Goal: Navigation & Orientation: Find specific page/section

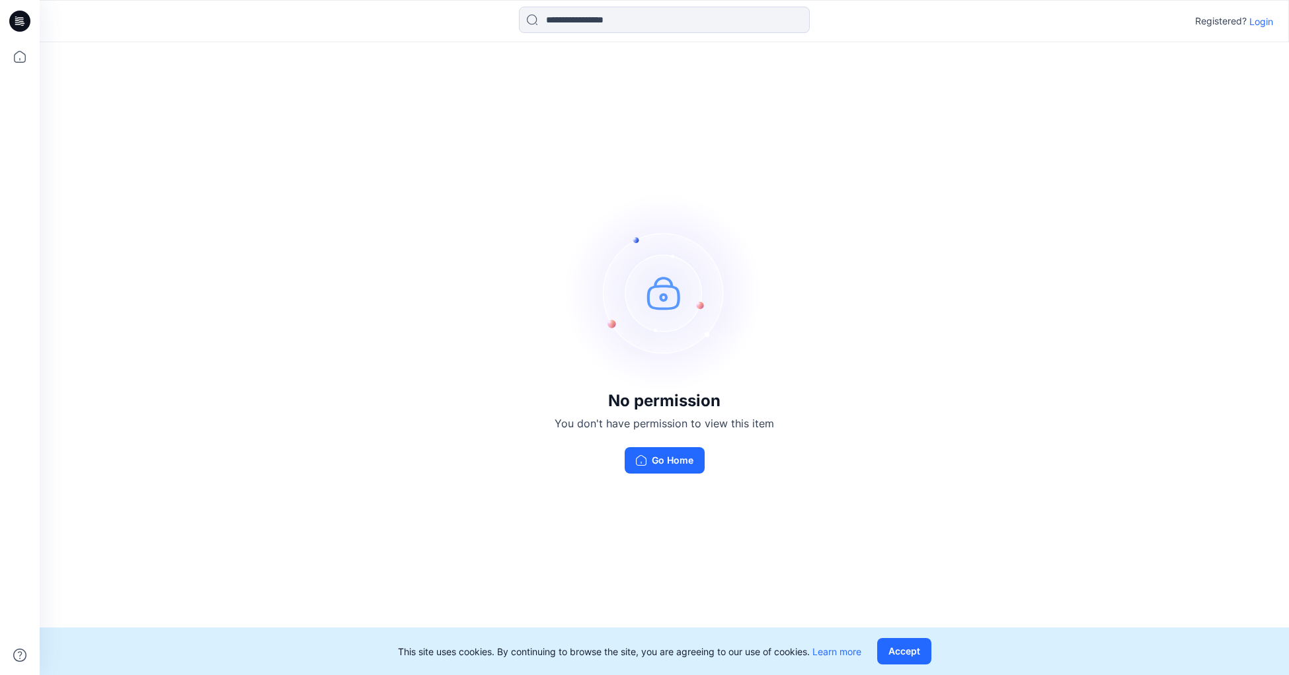
click at [1254, 20] on p "Login" at bounding box center [1261, 22] width 24 height 14
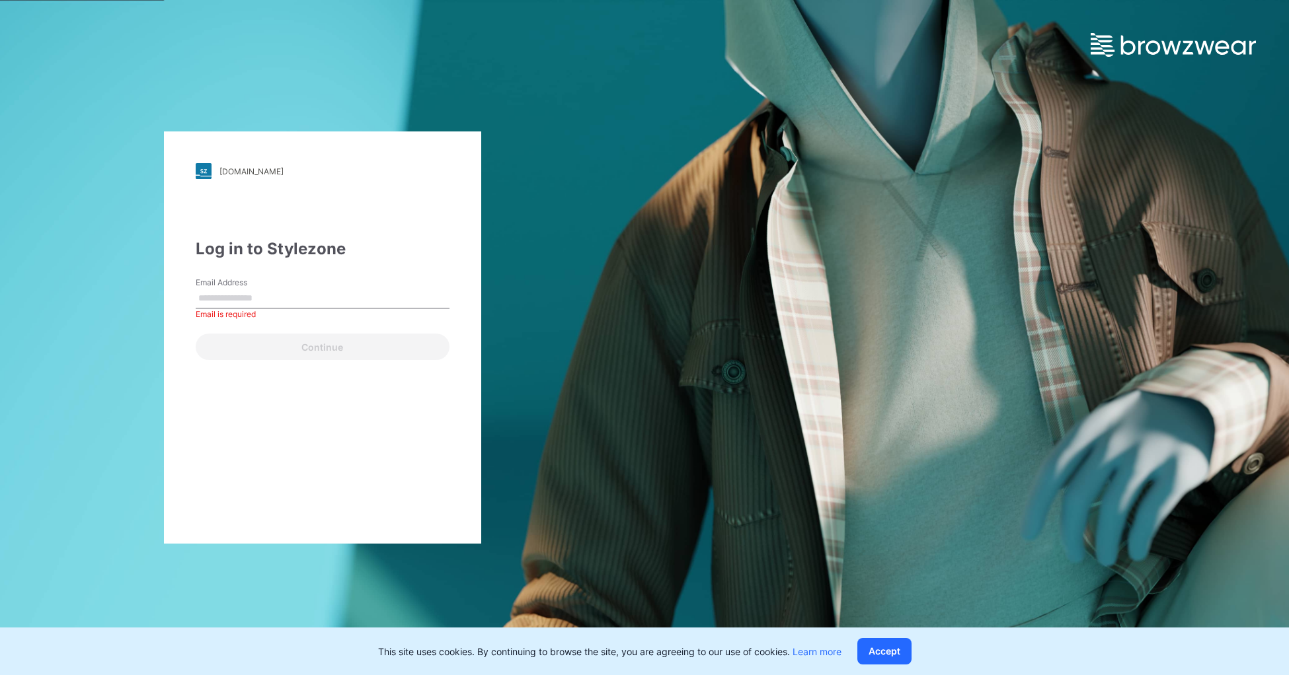
drag, startPoint x: 877, startPoint y: 650, endPoint x: 862, endPoint y: 640, distance: 18.1
click at [877, 649] on button "Accept" at bounding box center [884, 651] width 54 height 26
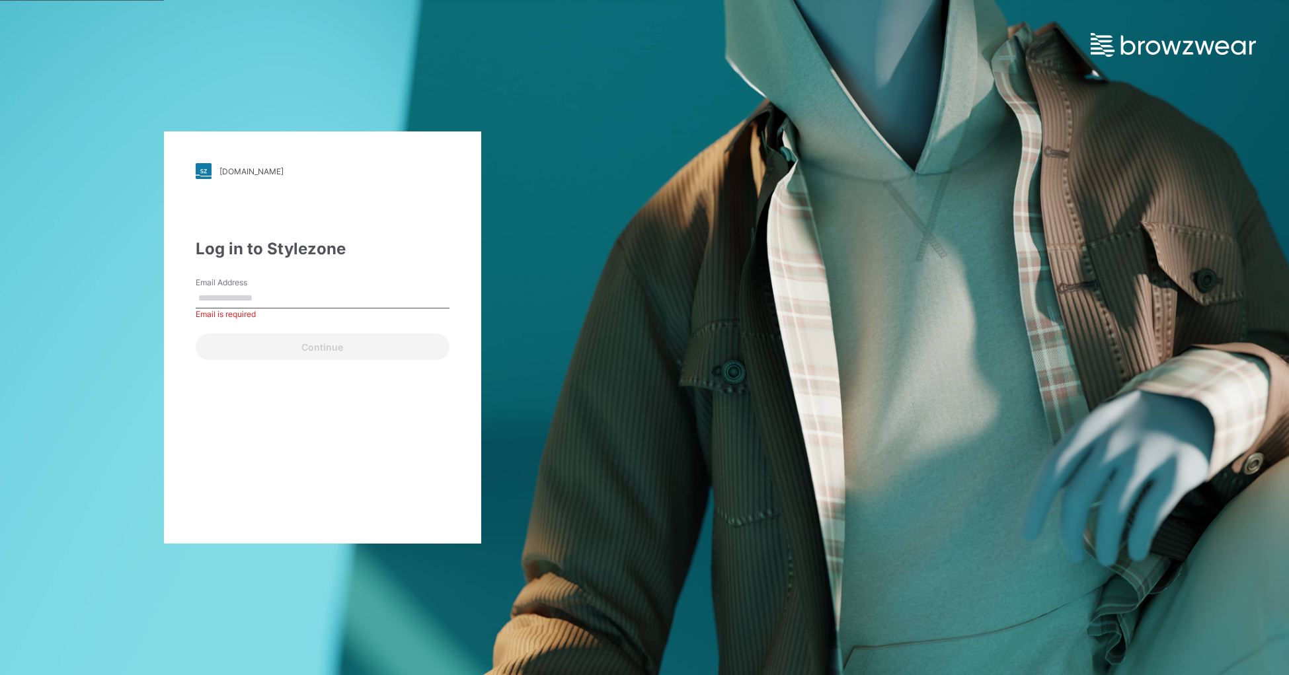
click at [304, 302] on input "Email Address" at bounding box center [323, 299] width 254 height 20
type input "**********"
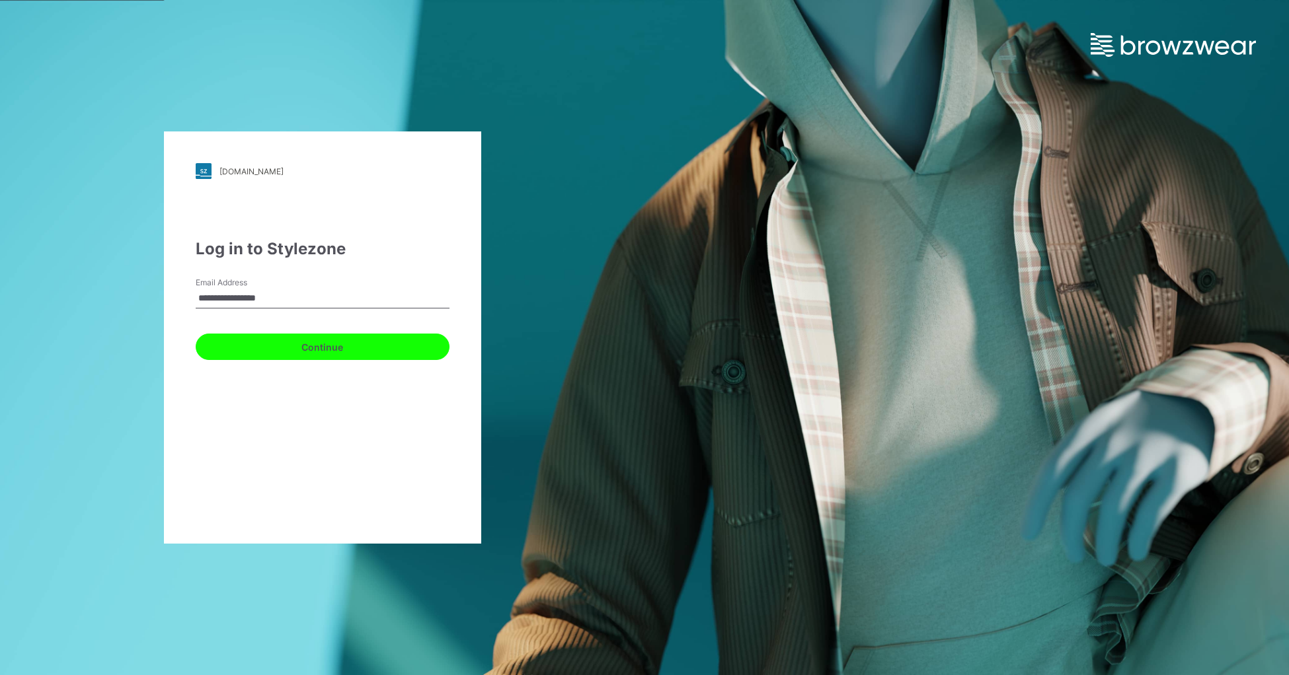
click at [316, 352] on button "Continue" at bounding box center [323, 347] width 254 height 26
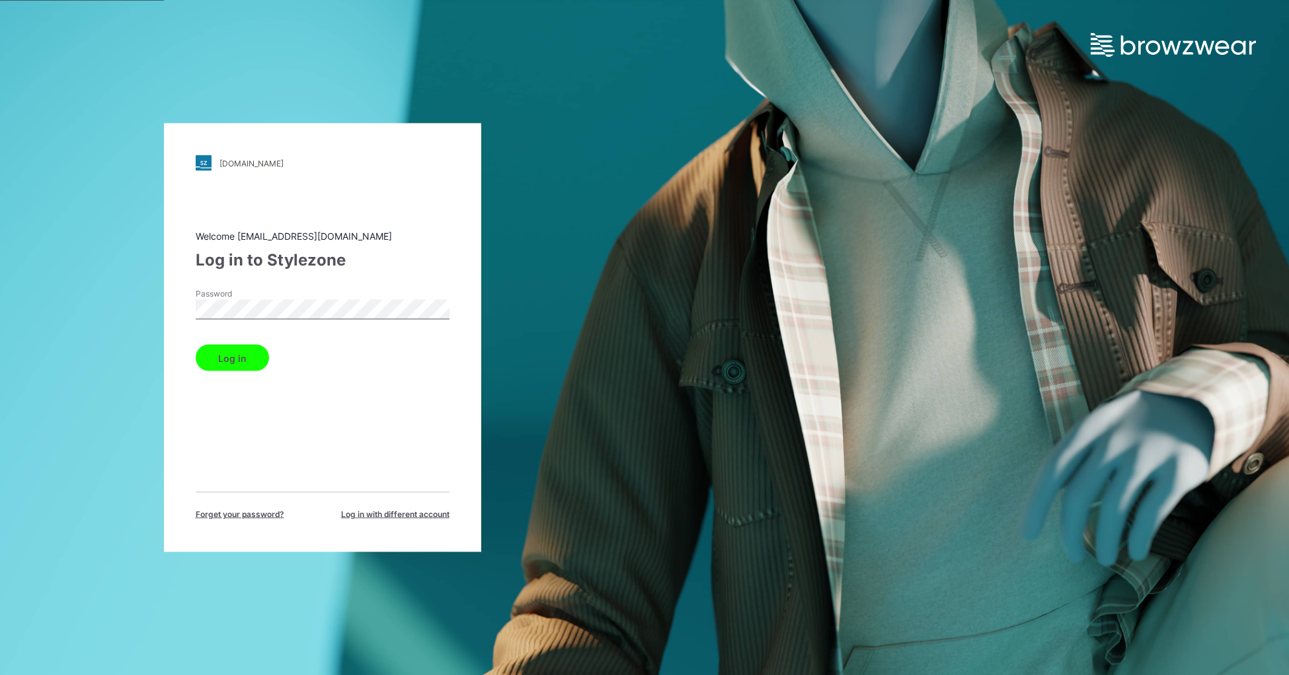
drag, startPoint x: 239, startPoint y: 358, endPoint x: 250, endPoint y: 356, distance: 11.4
click at [240, 358] on button "Log in" at bounding box center [232, 358] width 73 height 26
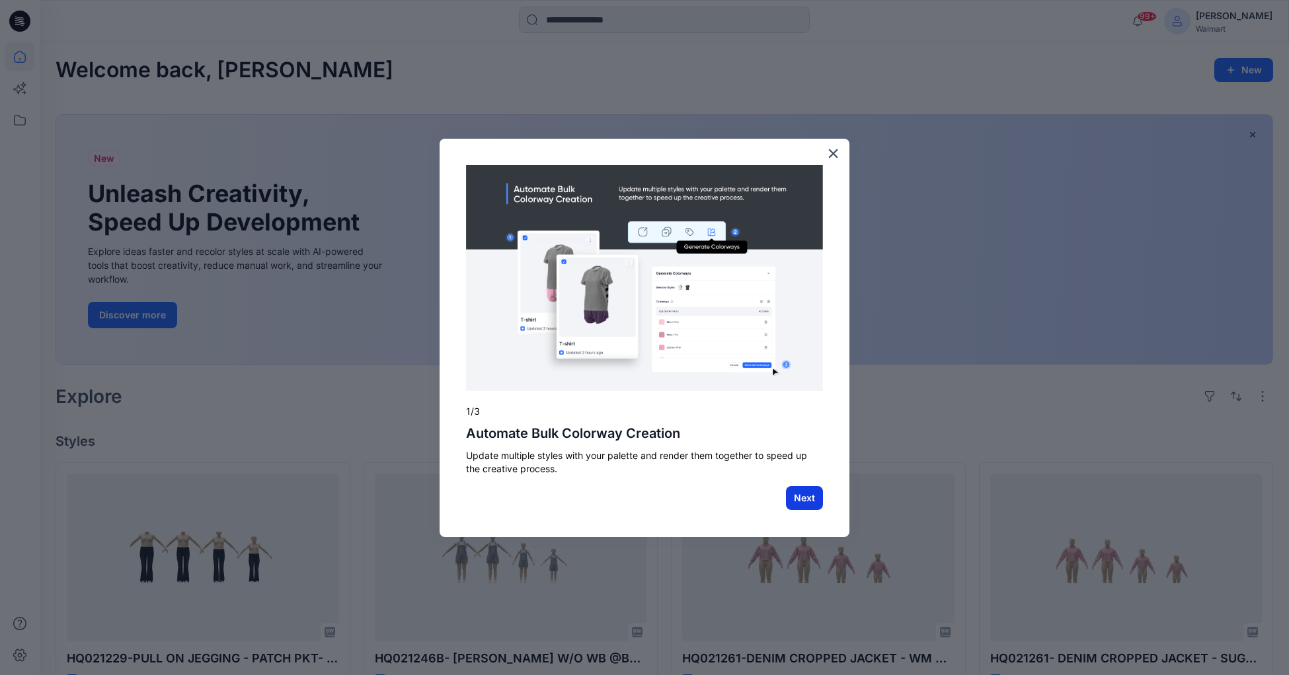
click at [806, 496] on button "Next" at bounding box center [804, 498] width 37 height 24
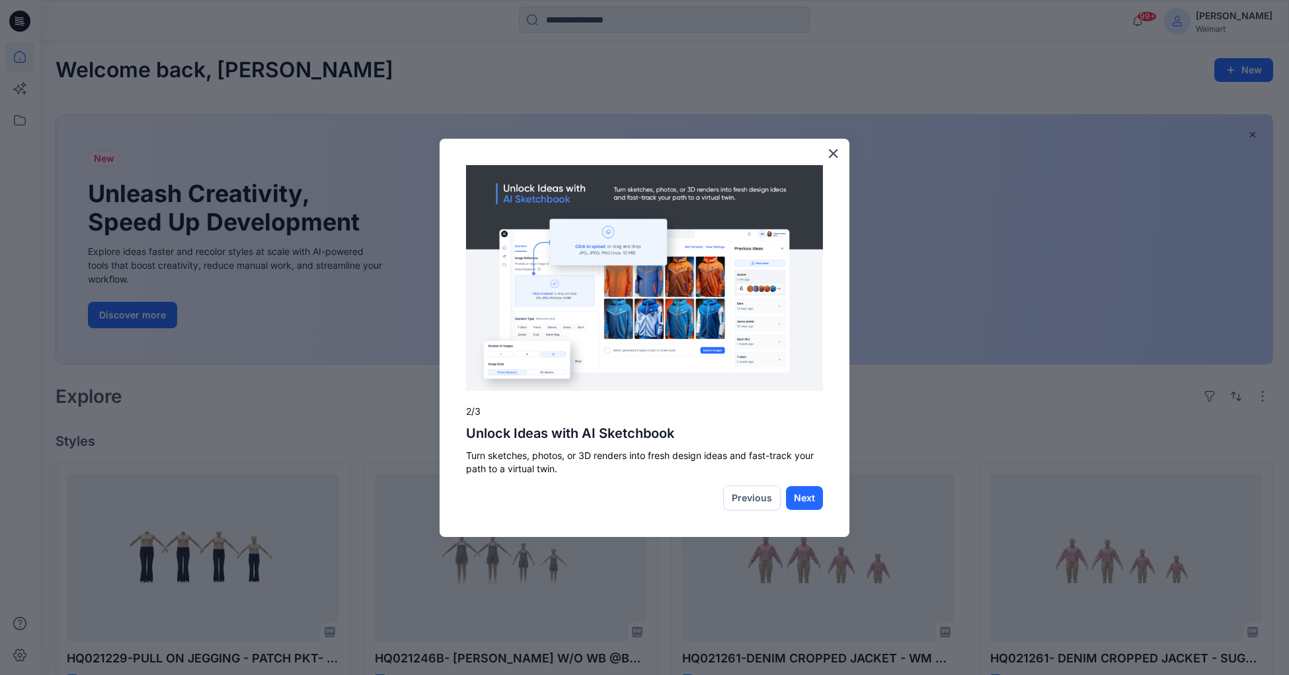
click at [835, 156] on button "×" at bounding box center [833, 153] width 13 height 21
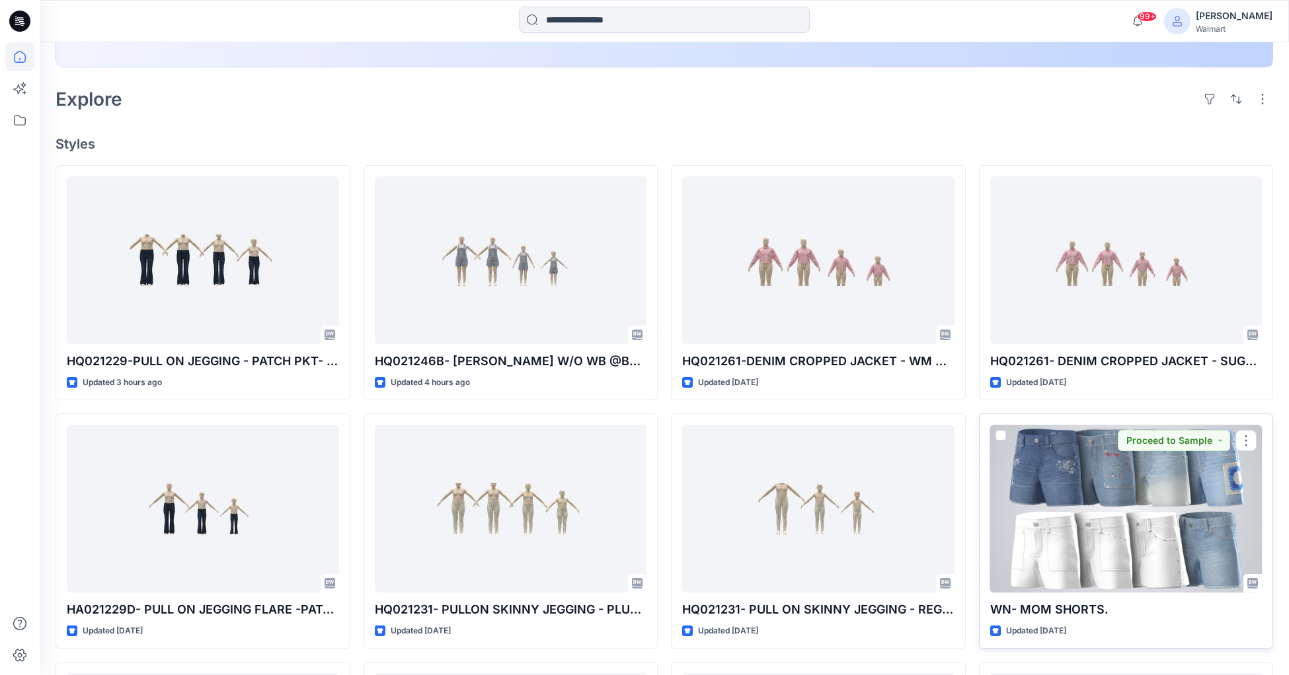
scroll to position [307, 0]
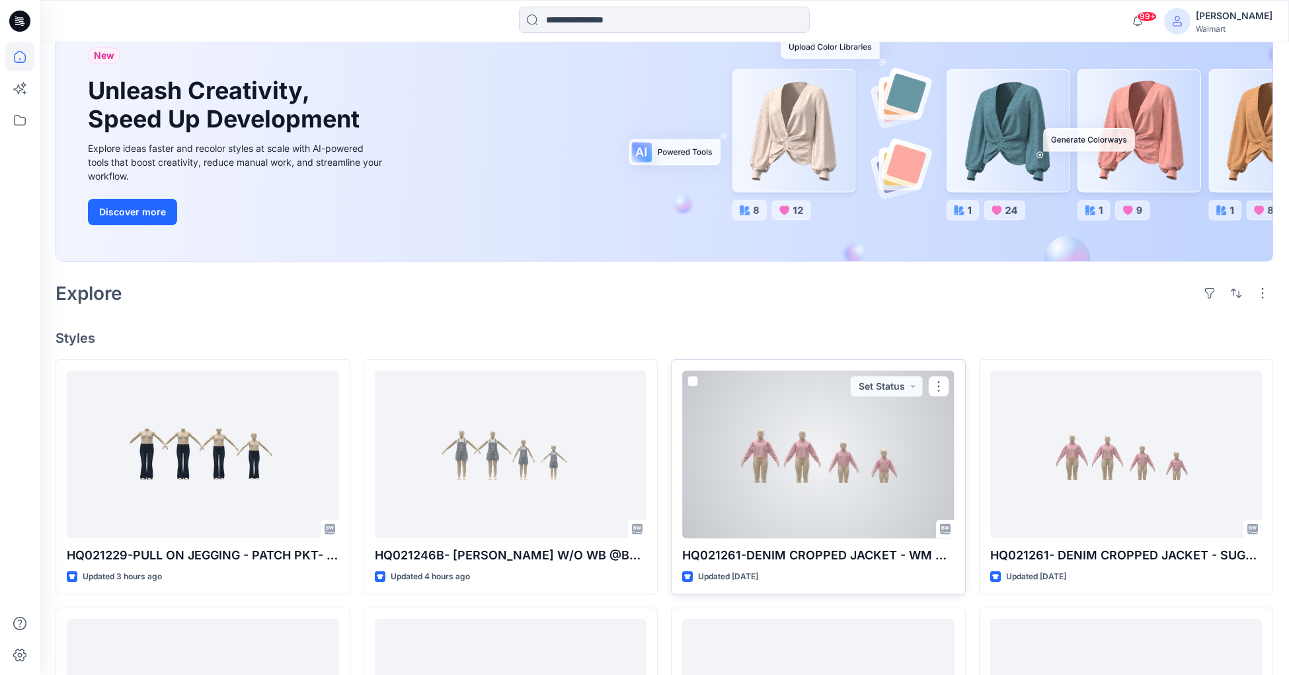
scroll to position [104, 0]
click at [841, 475] on div at bounding box center [818, 452] width 272 height 167
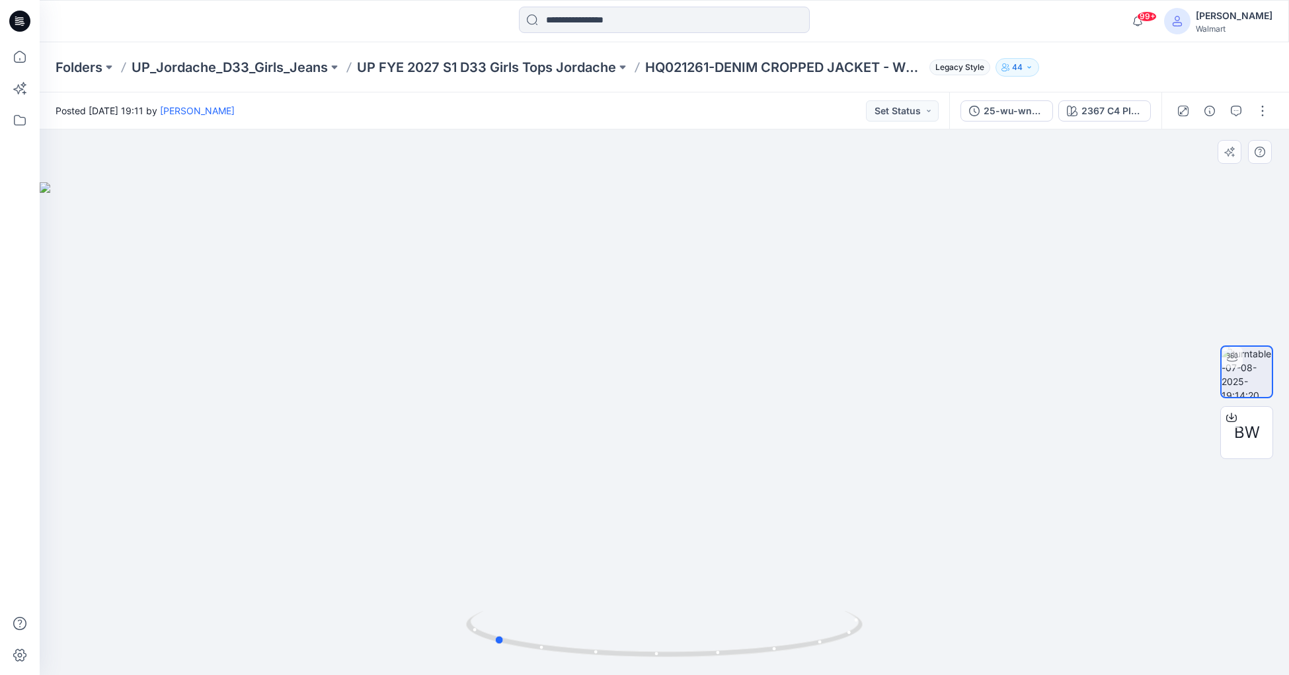
drag, startPoint x: 666, startPoint y: 657, endPoint x: 889, endPoint y: 638, distance: 223.6
click at [892, 638] on div at bounding box center [664, 403] width 1249 height 546
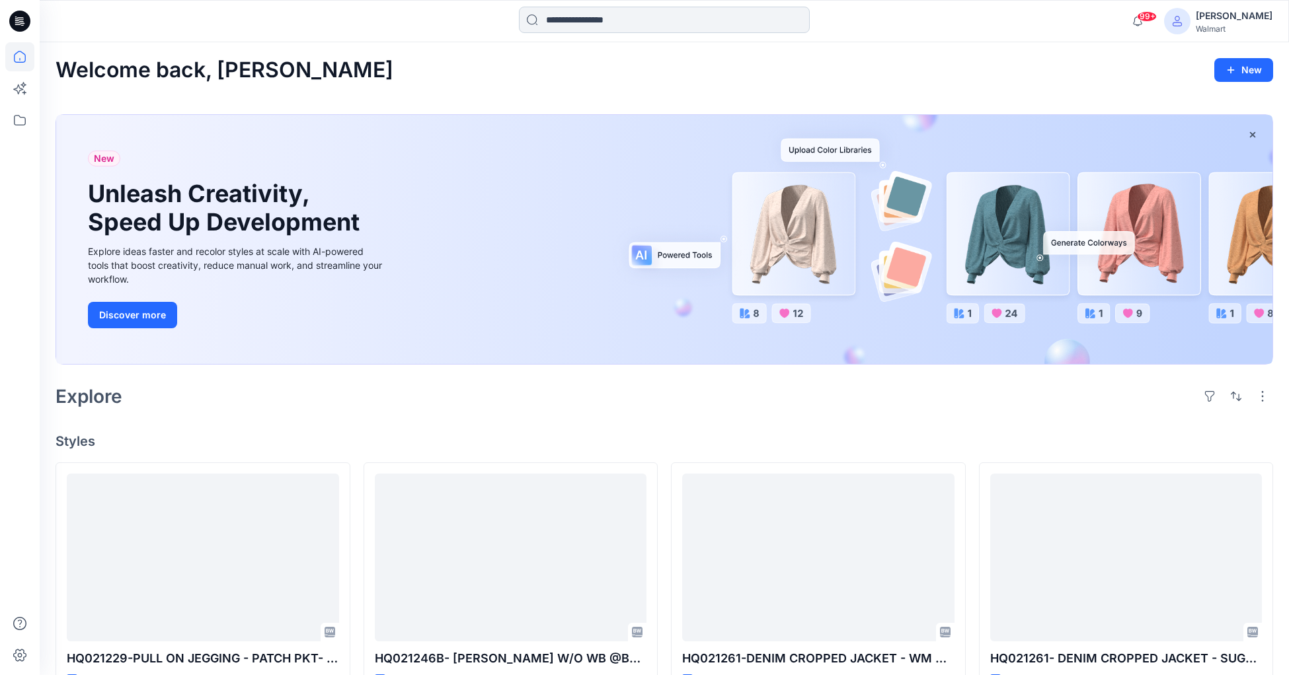
scroll to position [104, 0]
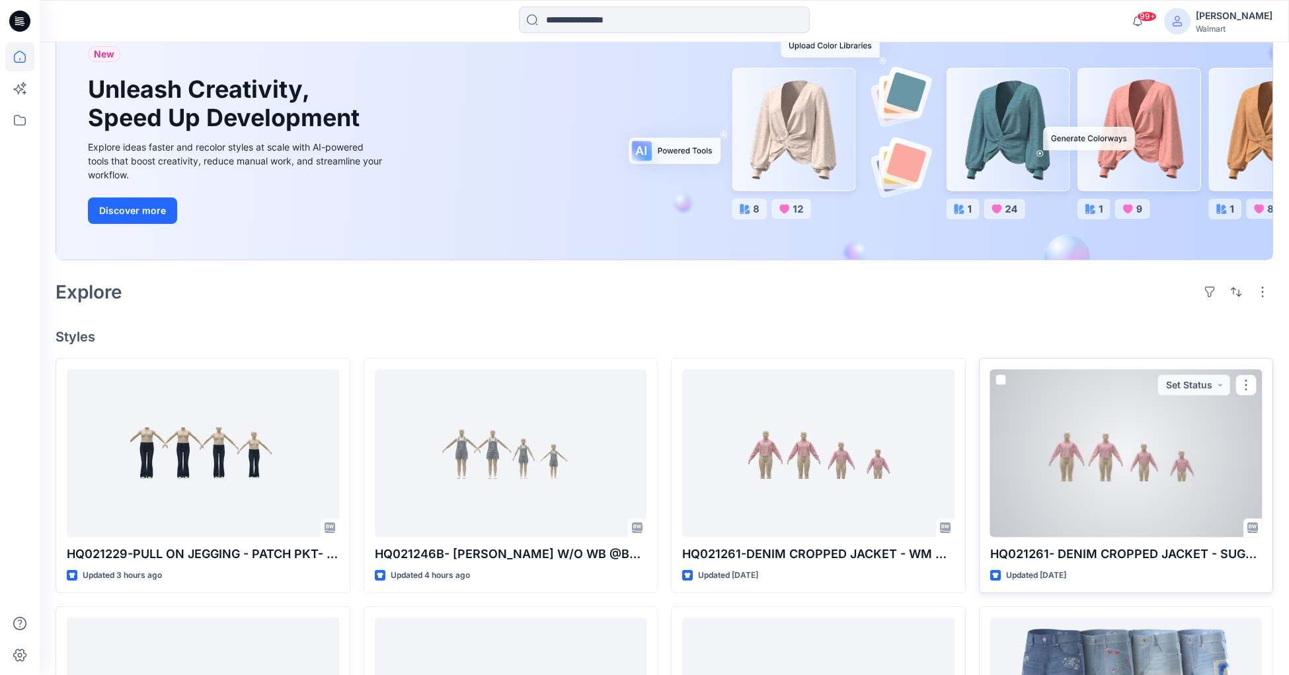
click at [1146, 506] on div at bounding box center [1126, 452] width 272 height 167
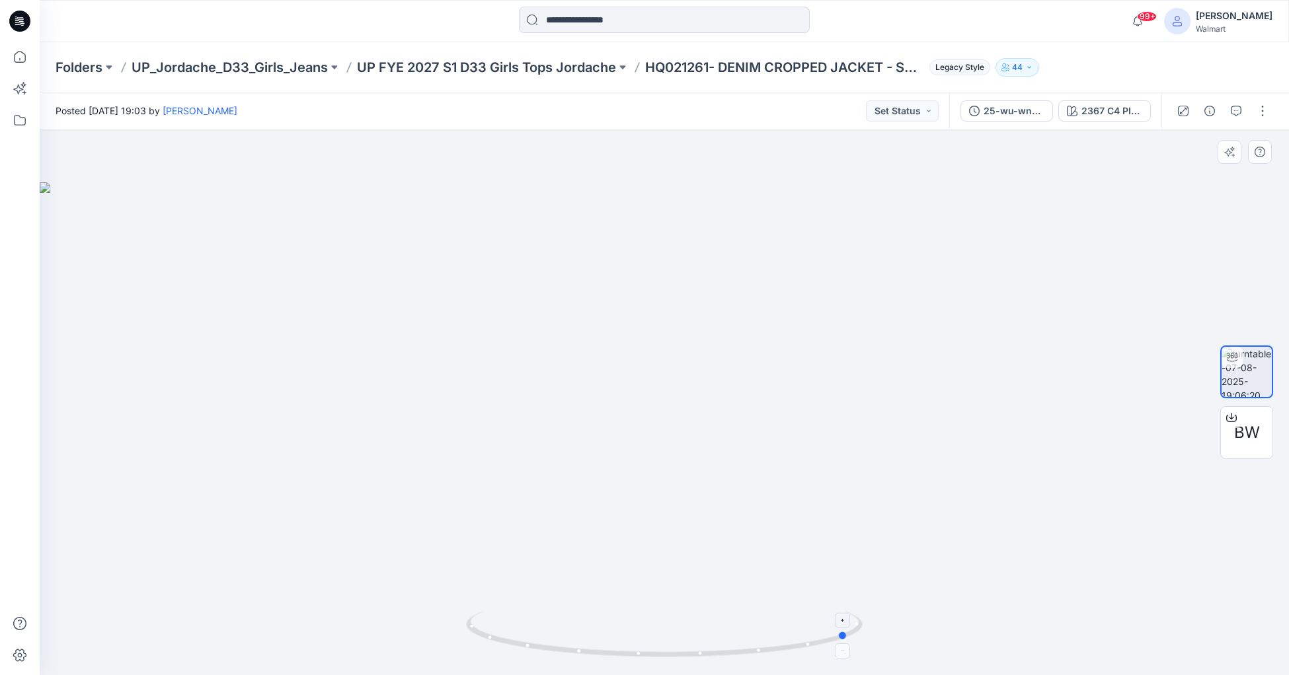
drag, startPoint x: 668, startPoint y: 659, endPoint x: 843, endPoint y: 630, distance: 177.5
click at [853, 634] on icon at bounding box center [666, 636] width 400 height 50
drag, startPoint x: 847, startPoint y: 640, endPoint x: 934, endPoint y: 605, distance: 93.4
click at [941, 601] on div at bounding box center [664, 403] width 1249 height 546
drag, startPoint x: 553, startPoint y: 652, endPoint x: 679, endPoint y: 650, distance: 125.6
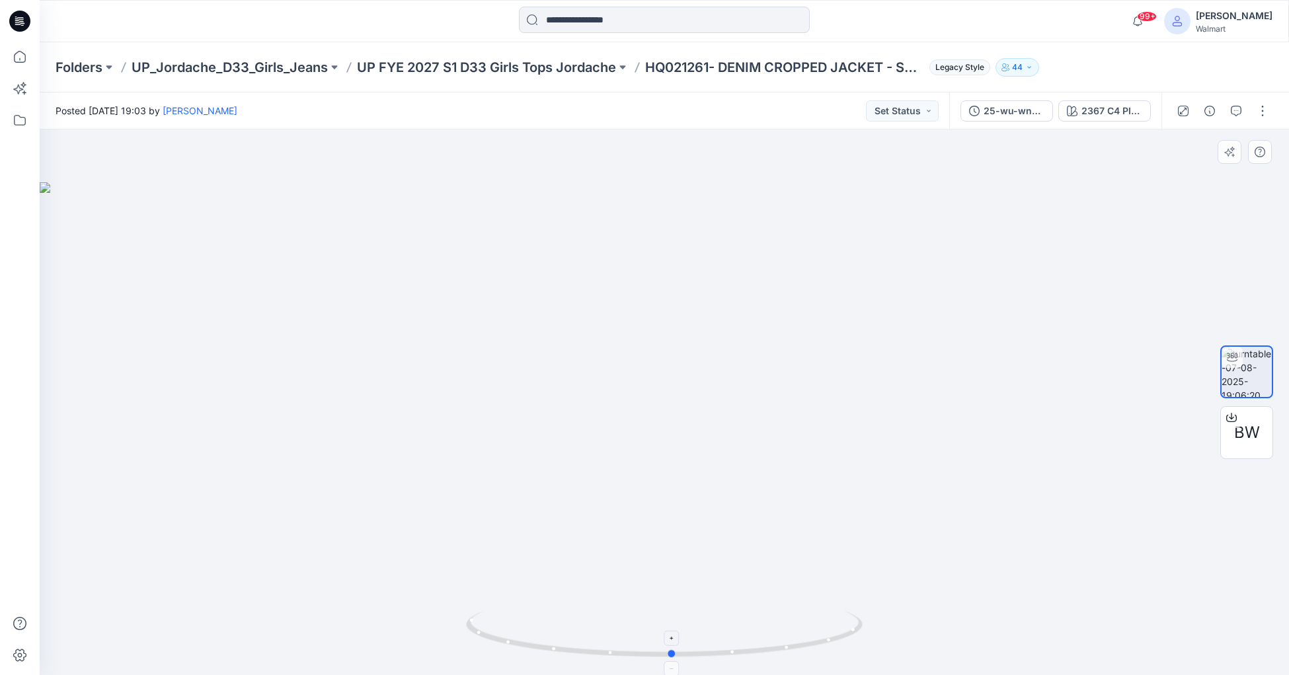
click at [679, 650] on icon at bounding box center [666, 636] width 400 height 50
